Goal: Obtain resource: Download file/media

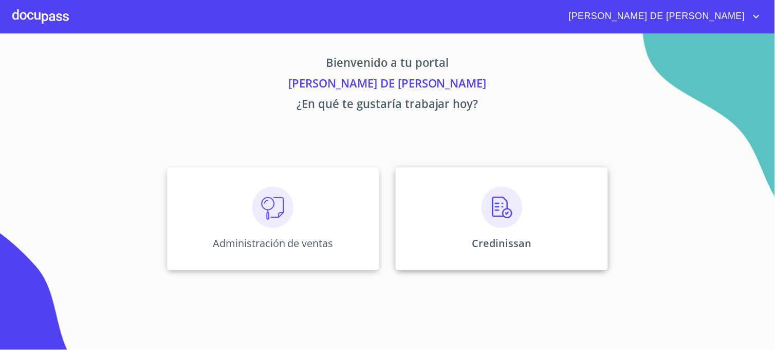
click at [418, 240] on div "Credinissan" at bounding box center [502, 218] width 212 height 103
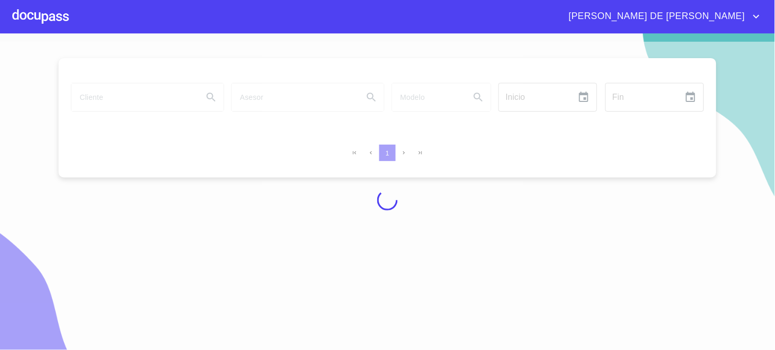
click at [132, 98] on div at bounding box center [387, 200] width 775 height 316
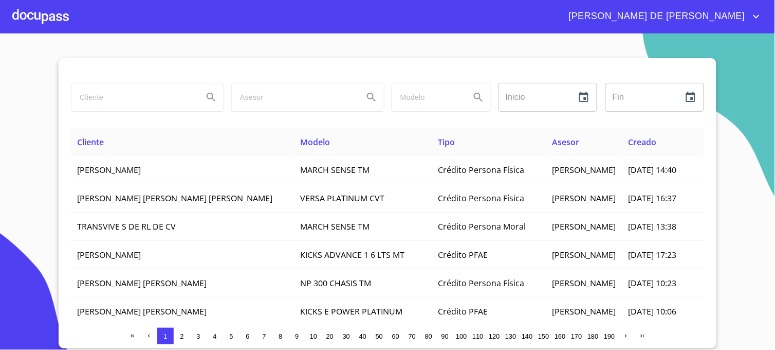
click at [132, 98] on input "search" at bounding box center [132, 97] width 123 height 28
click at [206, 97] on icon "Search" at bounding box center [211, 97] width 12 height 12
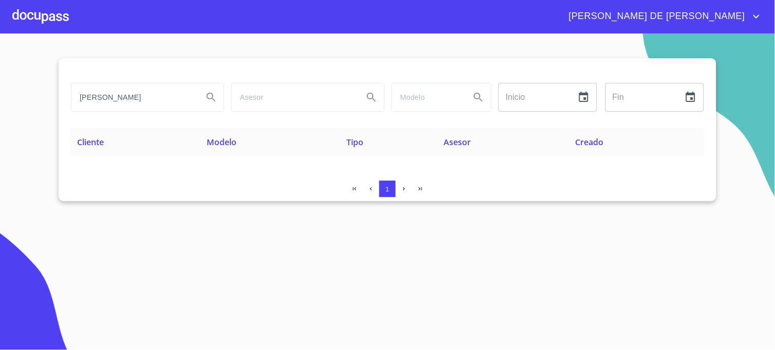
click at [168, 98] on input "[PERSON_NAME]" at bounding box center [132, 97] width 123 height 28
type input "[PERSON_NAME]"
click at [216, 102] on icon "Search" at bounding box center [211, 97] width 12 height 12
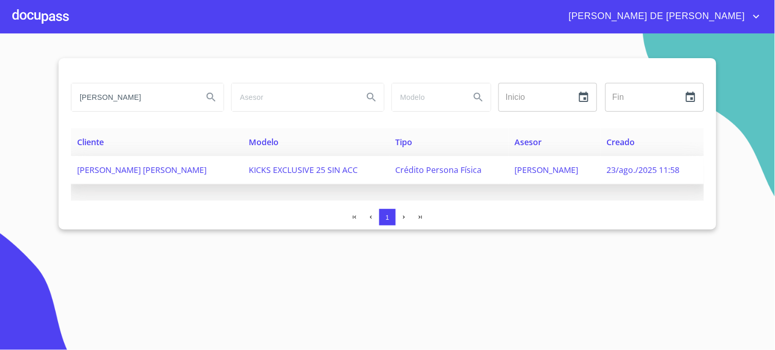
click at [531, 171] on span "[PERSON_NAME]" at bounding box center [547, 169] width 64 height 11
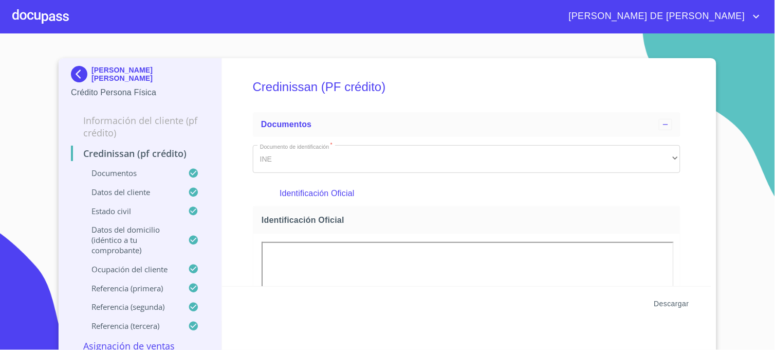
click at [670, 304] on span "Descargar" at bounding box center [671, 303] width 35 height 13
